Goal: Task Accomplishment & Management: Manage account settings

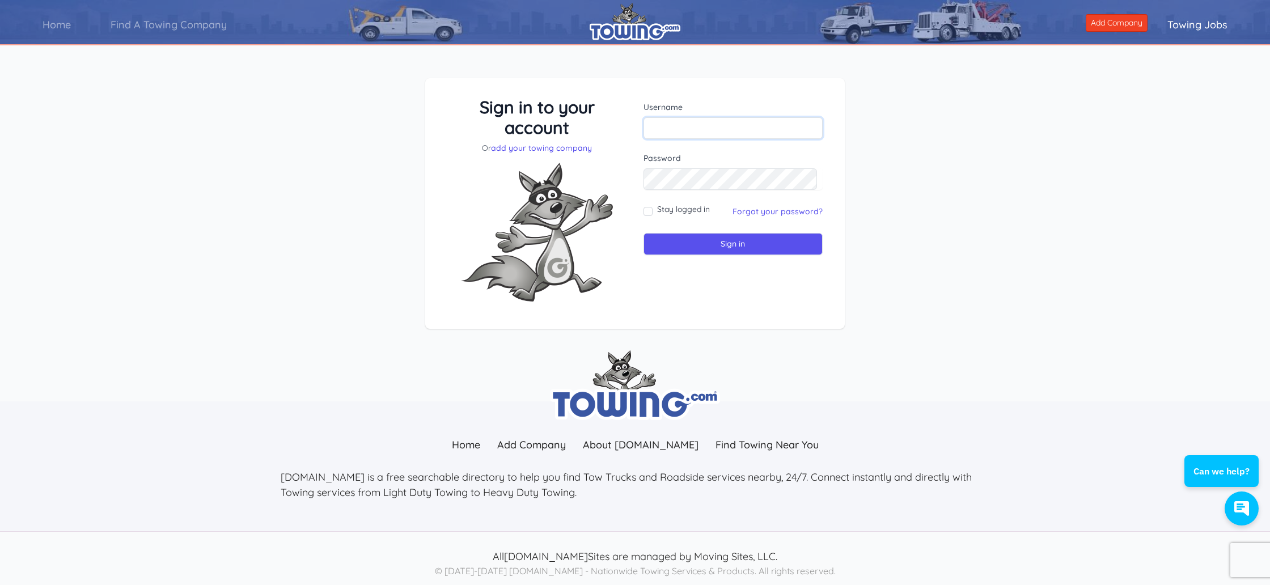
type input "mickeyott"
click at [730, 244] on input "Sign in" at bounding box center [733, 244] width 179 height 22
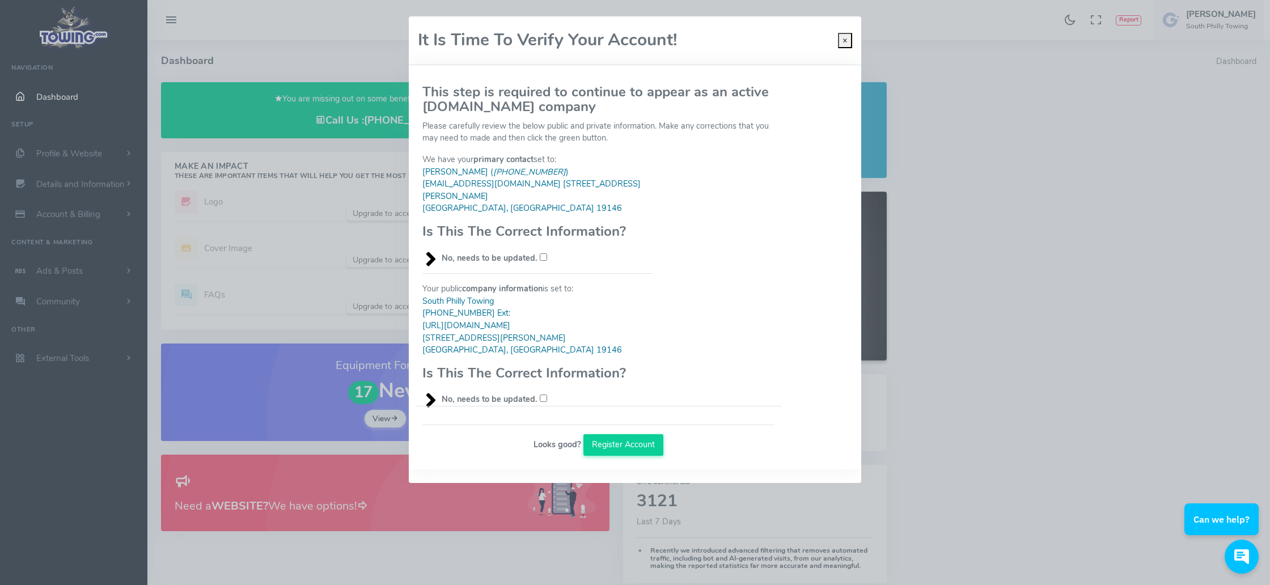
click at [540, 254] on input "No, needs to be updated." at bounding box center [543, 257] width 7 height 7
checkbox input "true"
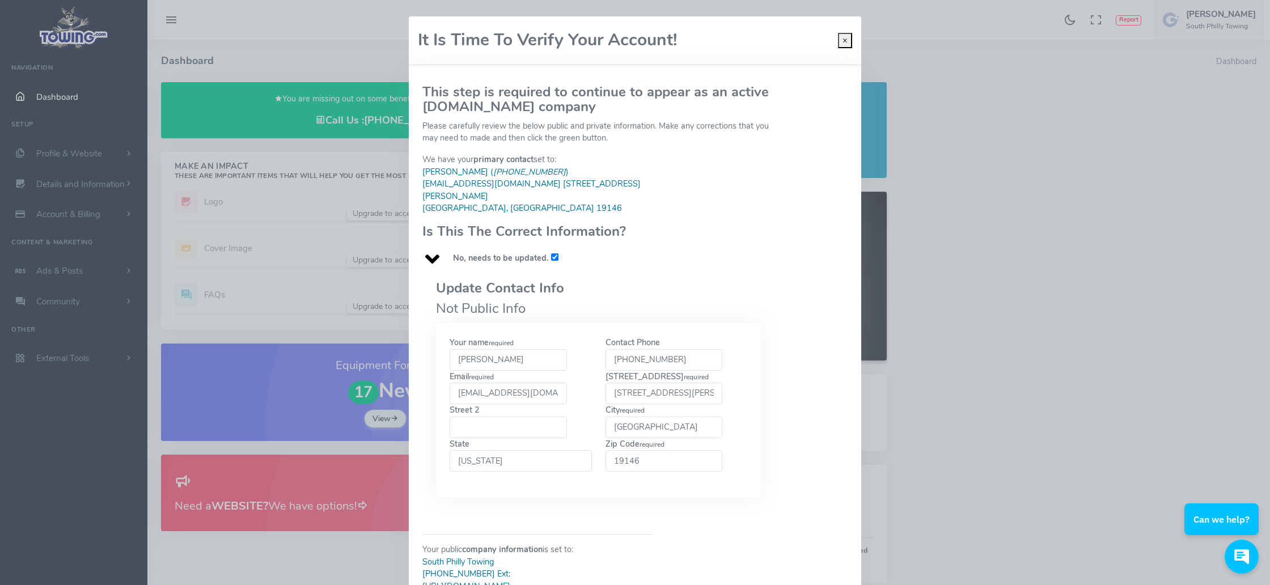
scroll to position [8, 0]
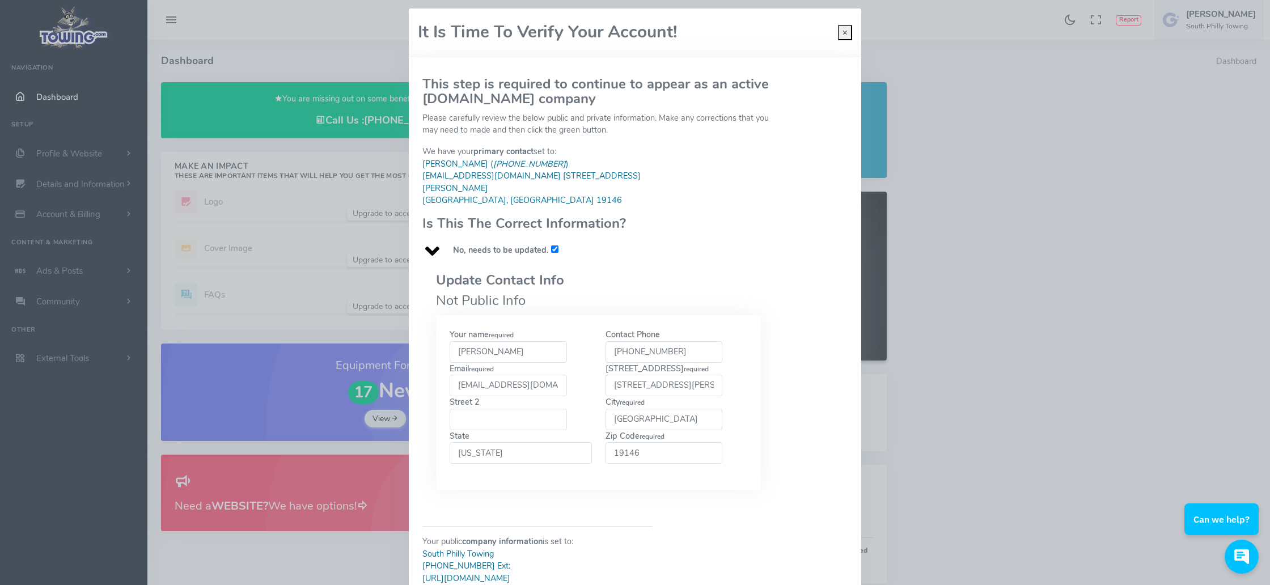
drag, startPoint x: 674, startPoint y: 336, endPoint x: 572, endPoint y: 337, distance: 101.5
type input "2673192485"
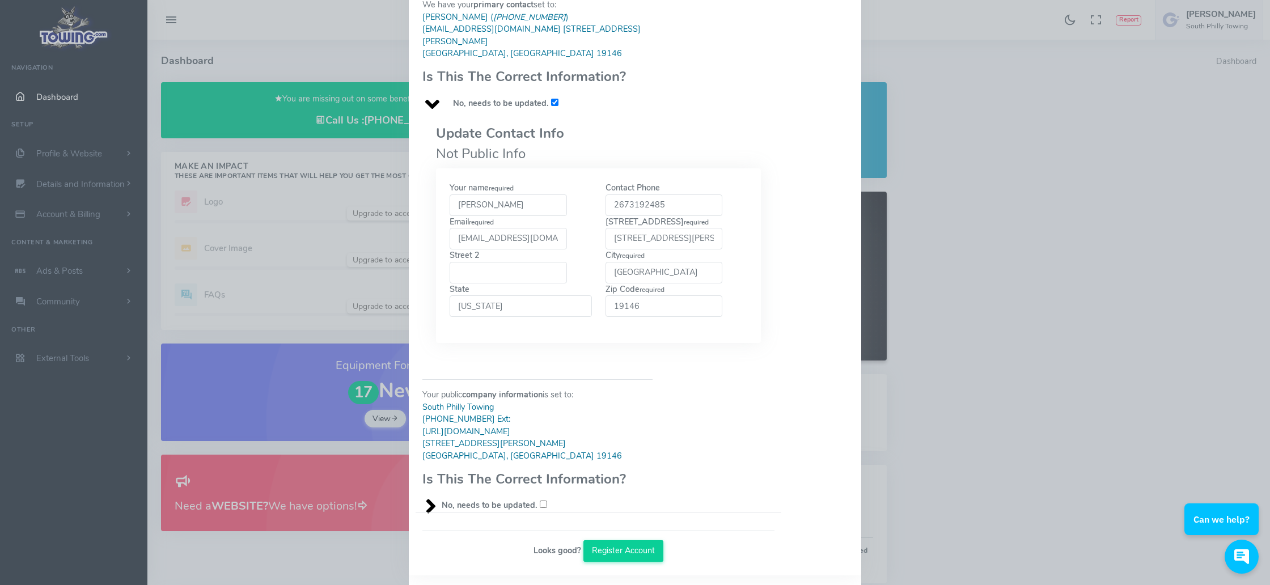
scroll to position [154, 0]
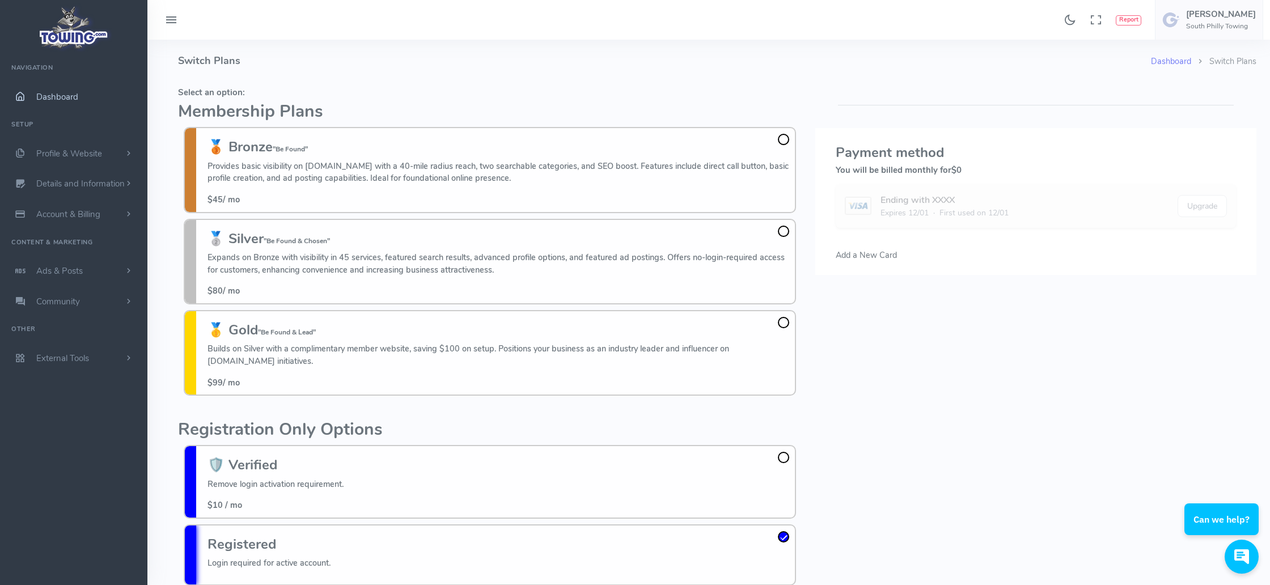
click at [48, 96] on span "Dashboard" at bounding box center [57, 96] width 42 height 11
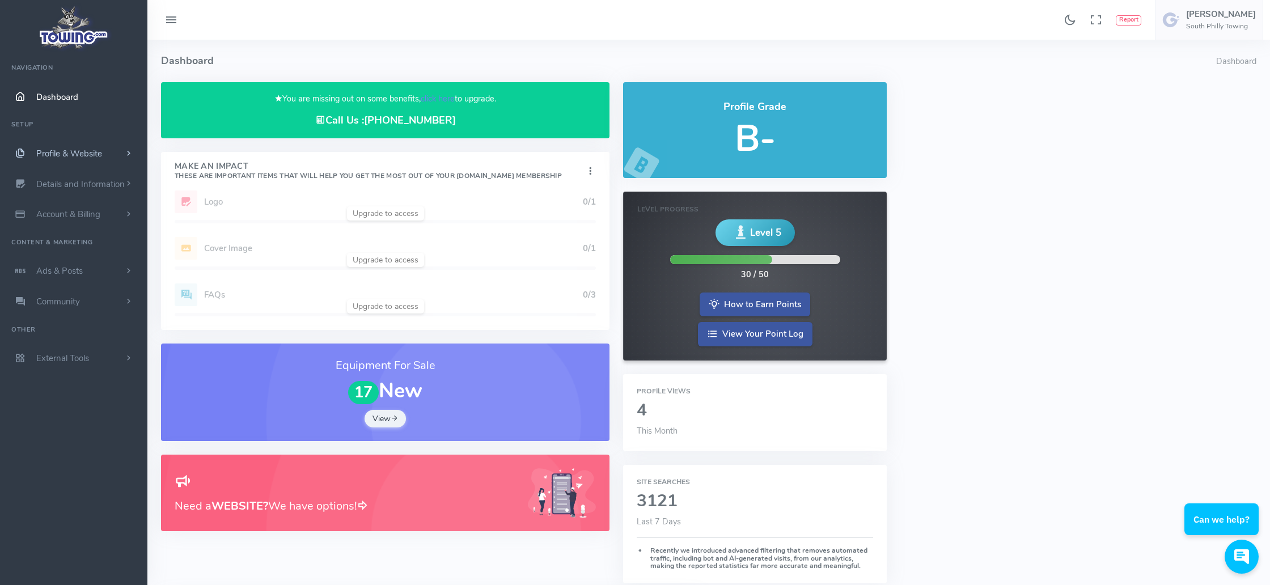
click at [74, 152] on span "Profile & Website" at bounding box center [69, 153] width 66 height 11
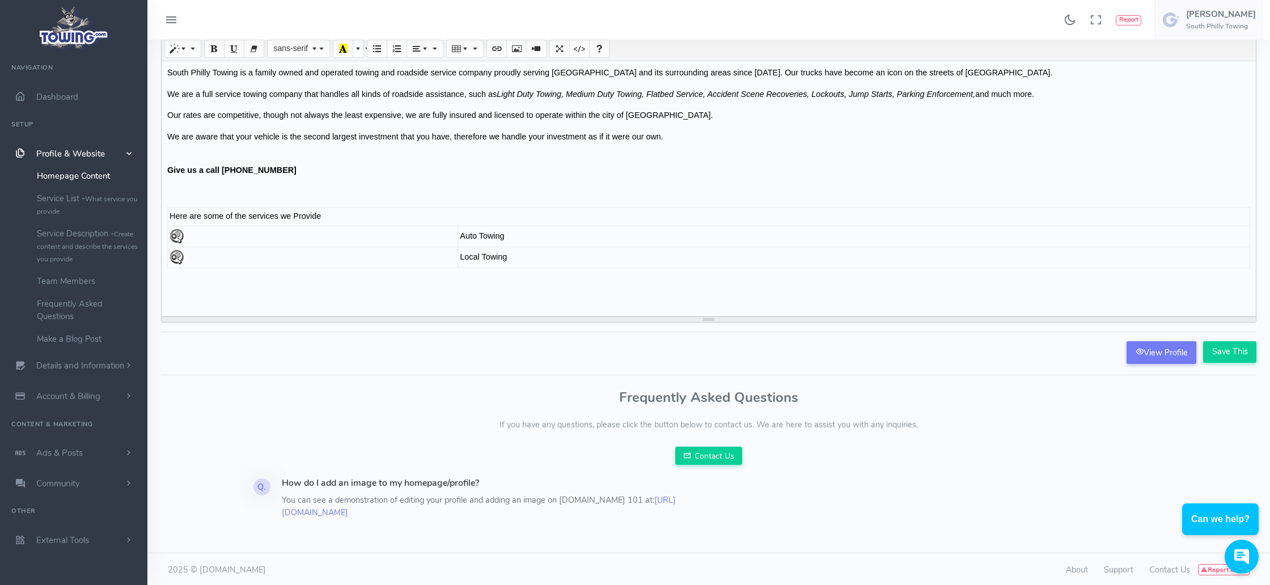
scroll to position [45, 0]
click at [1158, 358] on link "View Profile" at bounding box center [1162, 353] width 70 height 23
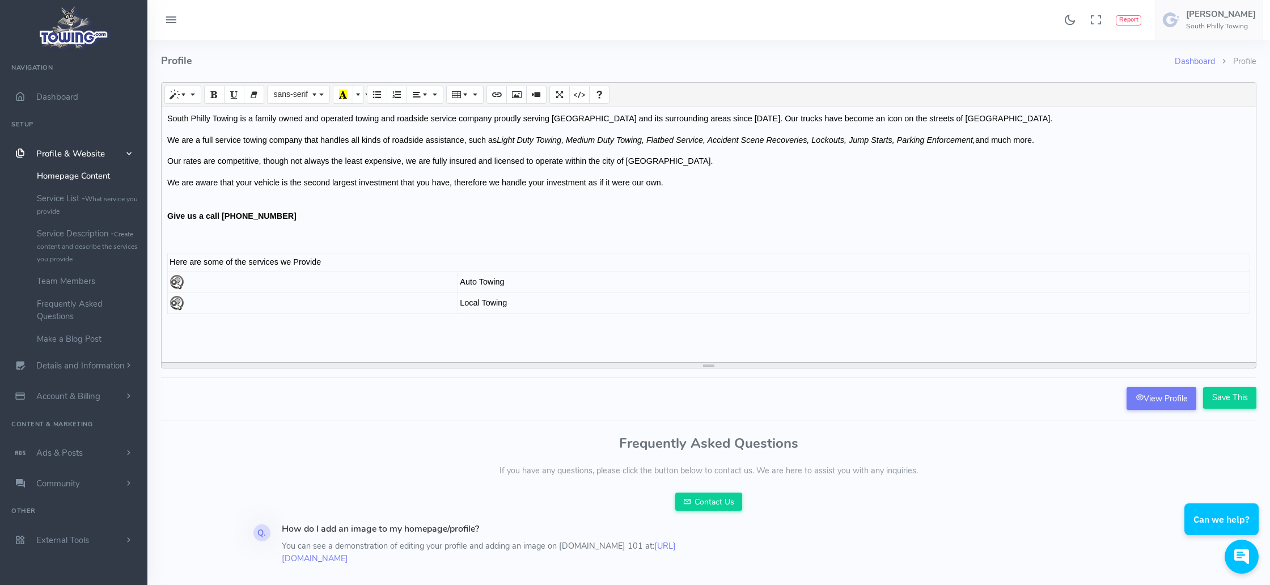
scroll to position [0, 0]
click at [44, 91] on span "Dashboard" at bounding box center [57, 96] width 42 height 11
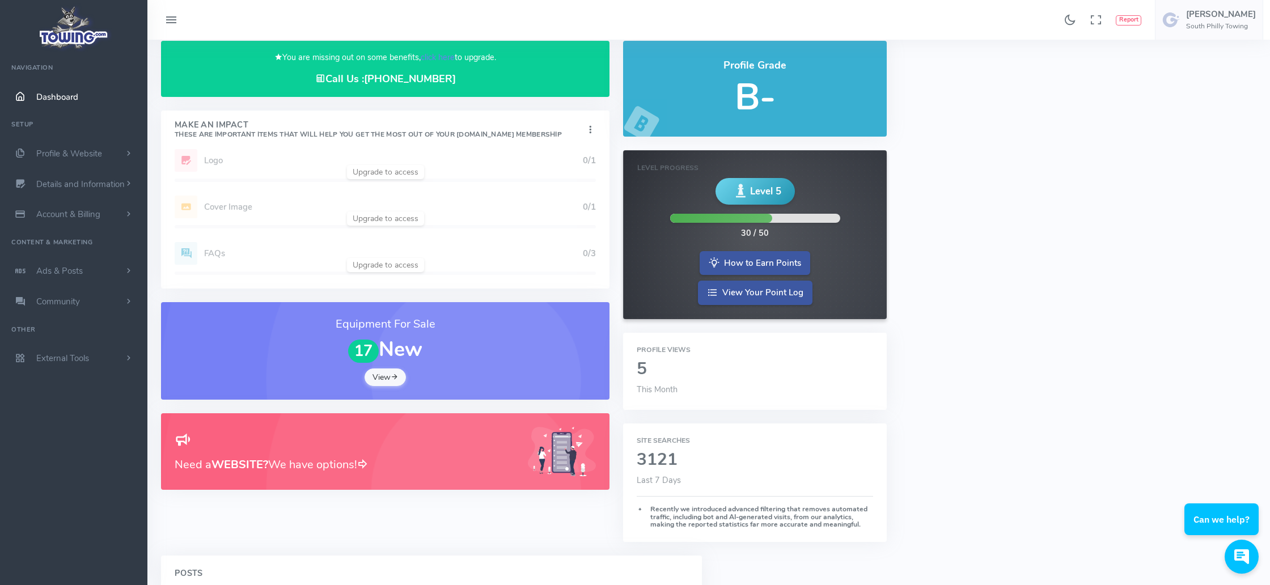
scroll to position [44, 0]
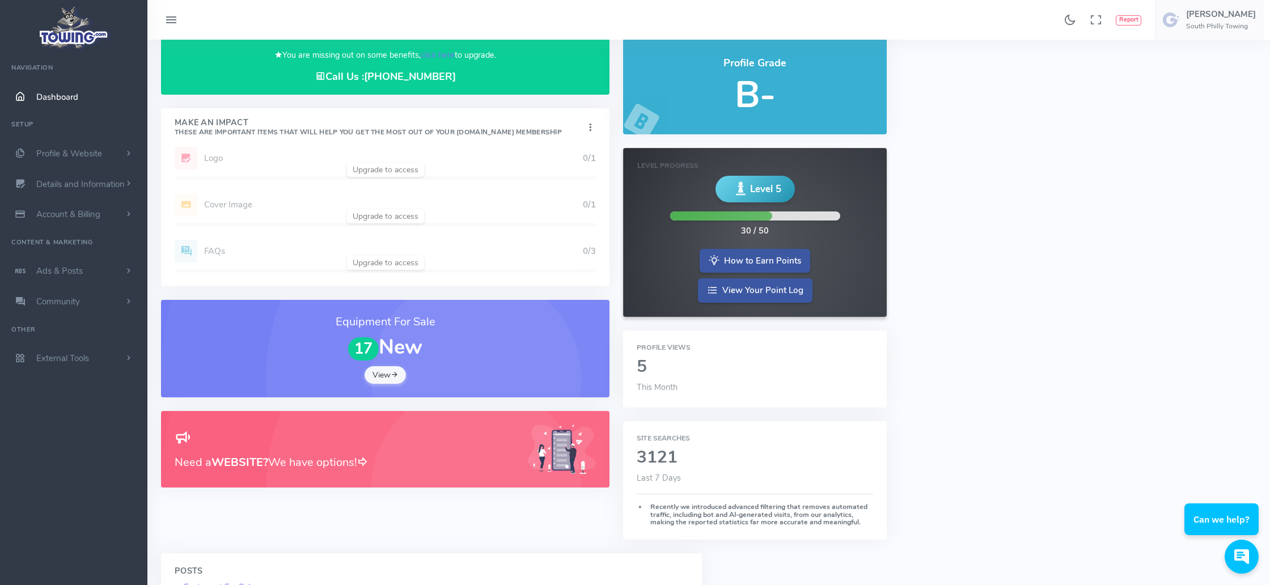
click at [382, 376] on link "View" at bounding box center [386, 375] width 42 height 18
click at [1223, 23] on h6 "South Philly Towing" at bounding box center [1221, 26] width 70 height 7
